Goal: Entertainment & Leisure: Consume media (video, audio)

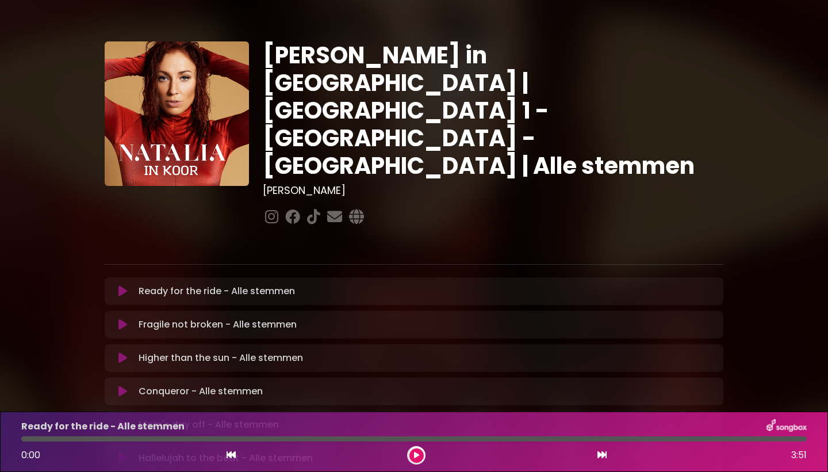
click at [123, 284] on icon at bounding box center [123, 291] width 14 height 14
click at [216, 396] on div "Ready for the ride - Alle stemmen Loading Track... Name Email" at bounding box center [414, 475] width 619 height 397
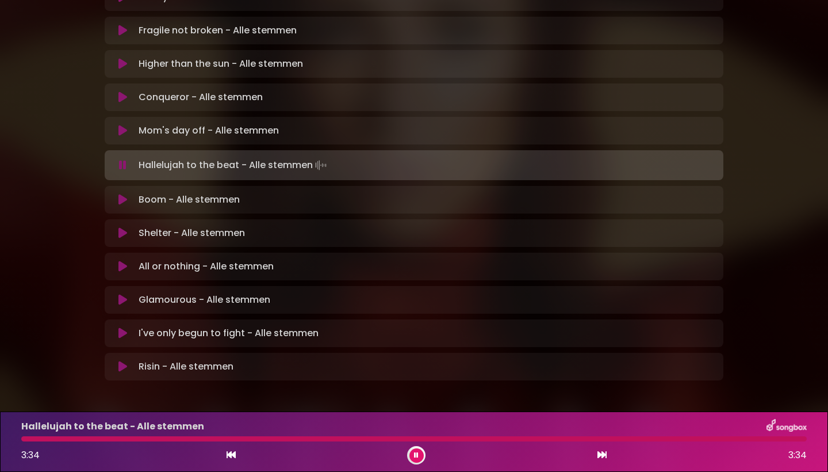
scroll to position [292, 0]
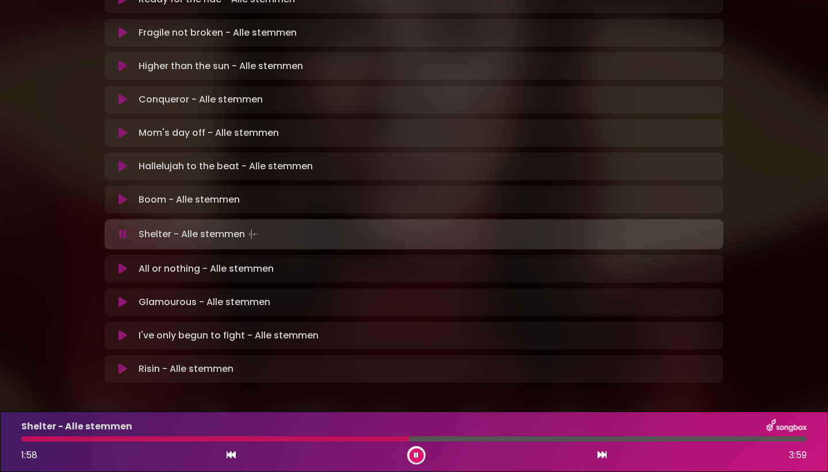
click at [376, 442] on div "Shelter - Alle stemmen 1:58 3:59" at bounding box center [414, 441] width 800 height 45
click at [373, 439] on div at bounding box center [217, 438] width 393 height 5
click at [373, 439] on div at bounding box center [197, 438] width 353 height 5
click at [350, 439] on div at bounding box center [223, 438] width 405 height 5
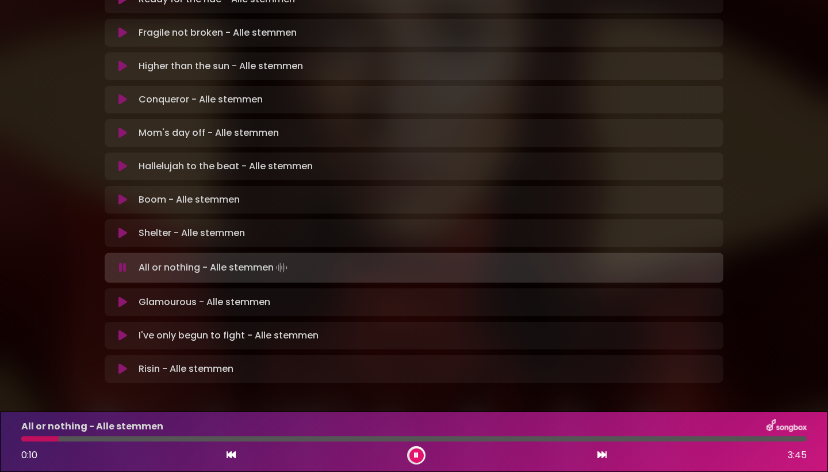
click at [418, 459] on button at bounding box center [417, 455] width 14 height 14
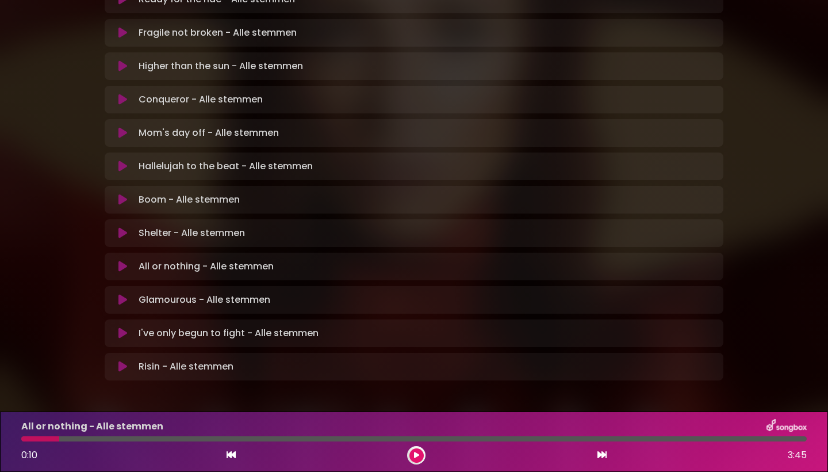
click at [418, 459] on button at bounding box center [417, 455] width 14 height 14
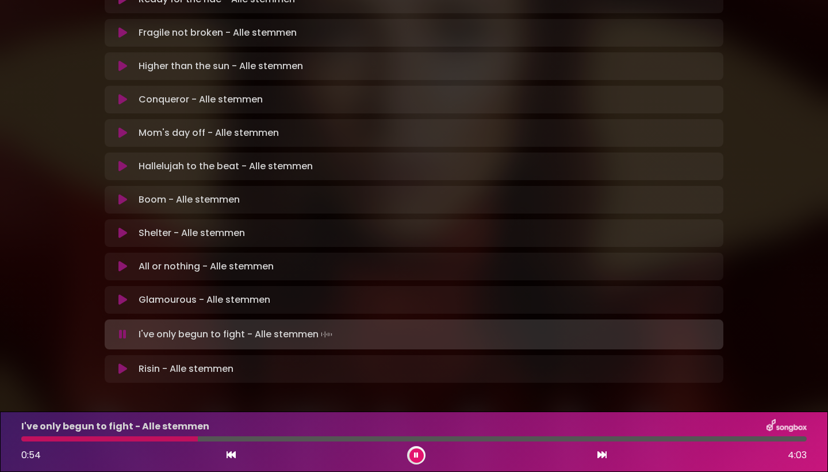
click at [120, 441] on div "I've only begun to fight - Alle stemmen 0:54 4:03" at bounding box center [414, 441] width 800 height 45
click at [122, 438] on div at bounding box center [112, 438] width 182 height 5
click at [122, 438] on div at bounding box center [71, 438] width 101 height 5
